Goal: Task Accomplishment & Management: Complete application form

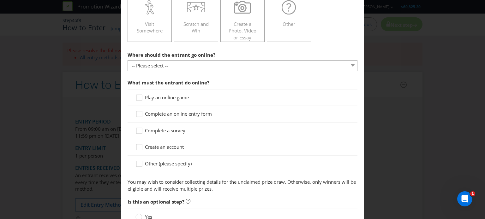
scroll to position [181, 0]
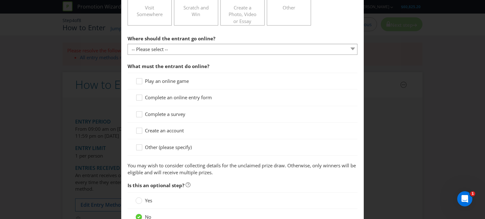
click at [176, 100] on span "Complete an online entry form" at bounding box center [178, 97] width 67 height 6
click at [0, 0] on input "Complete an online entry form" at bounding box center [0, 0] width 0 height 0
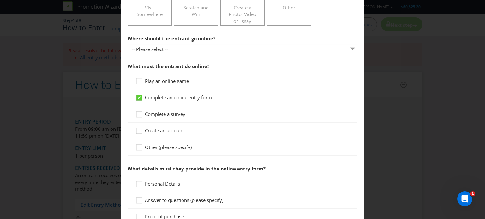
scroll to position [299, 0]
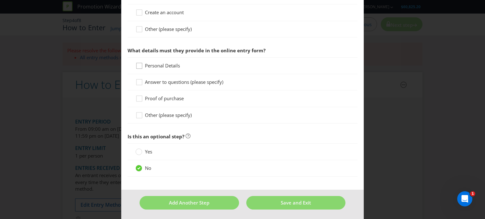
click at [135, 66] on icon at bounding box center [139, 67] width 9 height 9
click at [0, 0] on input "Personal Details" at bounding box center [0, 0] width 0 height 0
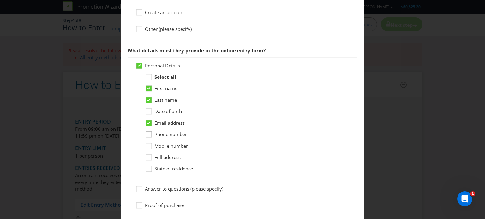
click at [148, 135] on icon at bounding box center [149, 135] width 9 height 9
click at [0, 0] on input "Phone number" at bounding box center [0, 0] width 0 height 0
click at [148, 166] on div at bounding box center [148, 166] width 3 height 3
click at [0, 0] on input "State of residence" at bounding box center [0, 0] width 0 height 0
click at [138, 187] on div at bounding box center [139, 187] width 3 height 3
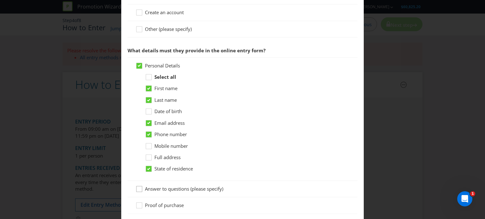
click at [0, 0] on input "Answer to questions (please specify)" at bounding box center [0, 0] width 0 height 0
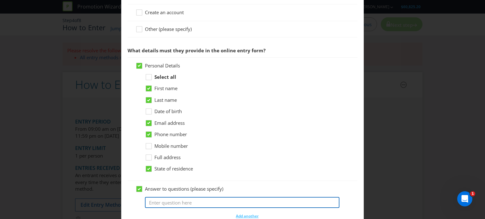
click at [156, 204] on input "text" at bounding box center [242, 202] width 194 height 11
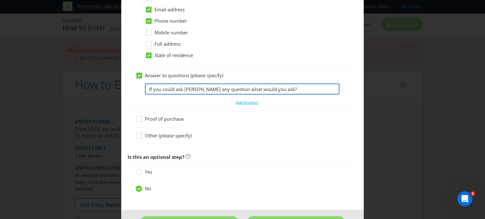
scroll to position [433, 0]
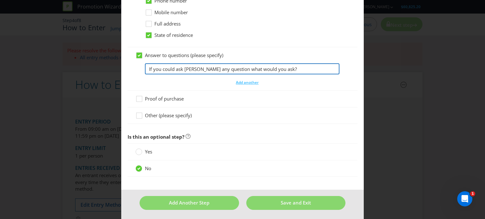
type input "If you could ask [PERSON_NAME] any question what would you ask?"
